Goal: Entertainment & Leisure: Consume media (video, audio)

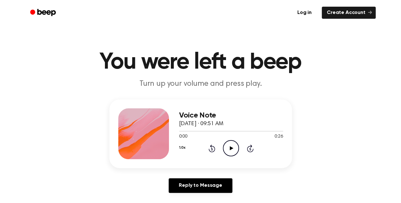
click at [230, 141] on icon "Play Audio" at bounding box center [231, 148] width 16 height 16
click at [226, 145] on icon "Play Audio" at bounding box center [231, 148] width 16 height 16
click at [193, 131] on div at bounding box center [231, 131] width 104 height 1
click at [232, 147] on icon "Play Audio" at bounding box center [231, 148] width 16 height 16
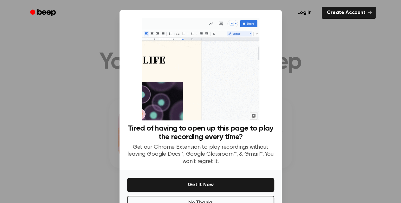
scroll to position [20, 0]
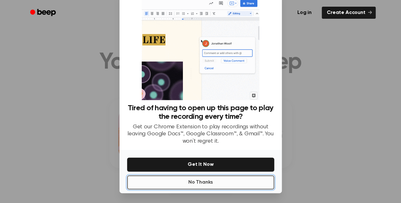
click at [198, 184] on button "No Thanks" at bounding box center [200, 182] width 147 height 14
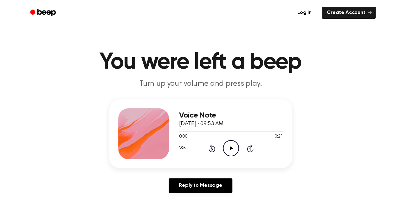
click at [232, 146] on icon "Play Audio" at bounding box center [231, 148] width 16 height 16
click at [193, 130] on div at bounding box center [231, 130] width 104 height 5
click at [230, 147] on icon "Play Audio" at bounding box center [231, 148] width 16 height 16
click at [232, 144] on icon "Play Audio" at bounding box center [231, 148] width 16 height 16
click at [194, 130] on div at bounding box center [231, 130] width 104 height 5
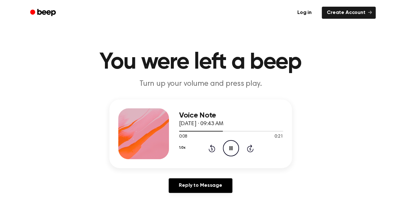
click at [230, 148] on icon at bounding box center [231, 148] width 3 height 4
